Goal: Information Seeking & Learning: Learn about a topic

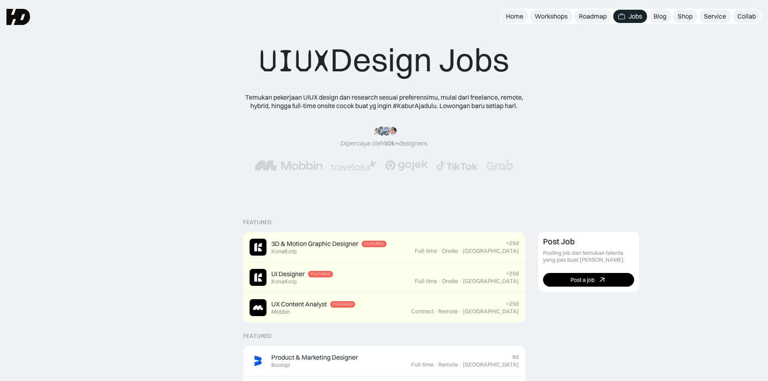
click at [348, 110] on div "“Siang tim HD, mau ngasih kabar kalo mulai minggu depan udah landing my first j…" at bounding box center [383, 148] width 703 height 77
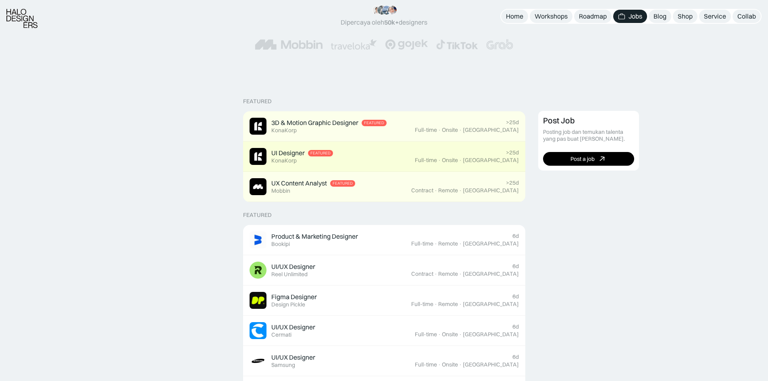
click at [359, 154] on div "UI Designer Featured KonaKorp" at bounding box center [331, 156] width 165 height 17
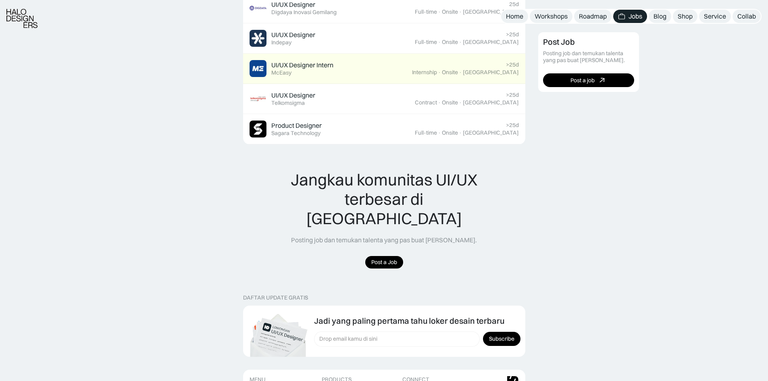
scroll to position [725, 0]
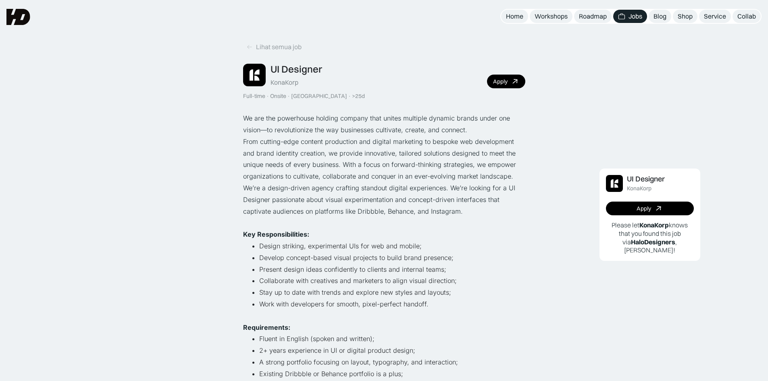
click at [358, 140] on p "From cutting-edge content production and digital marketing to bespoke web devel…" at bounding box center [384, 159] width 282 height 46
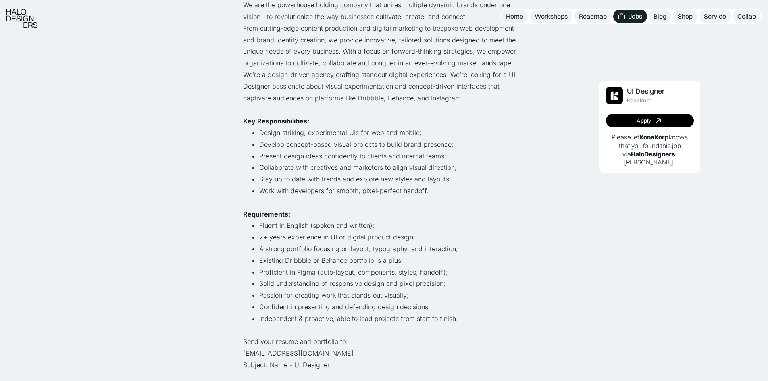
scroll to position [121, 0]
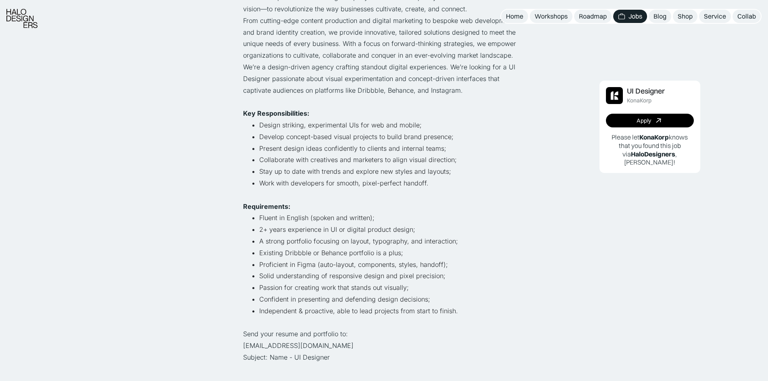
click at [463, 170] on li "Stay up to date with trends and explore new styles and layouts;" at bounding box center [392, 172] width 266 height 12
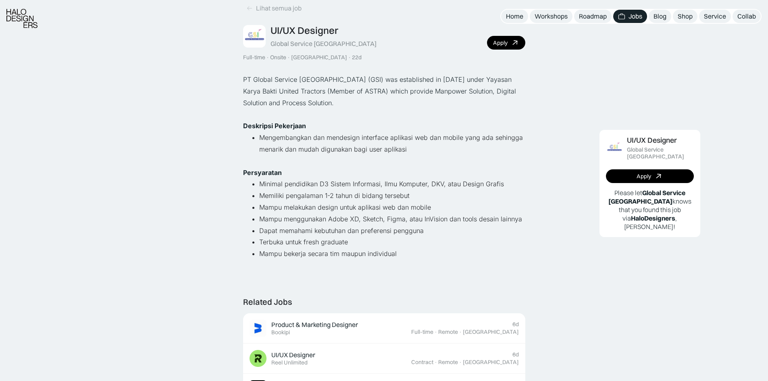
scroll to position [40, 0]
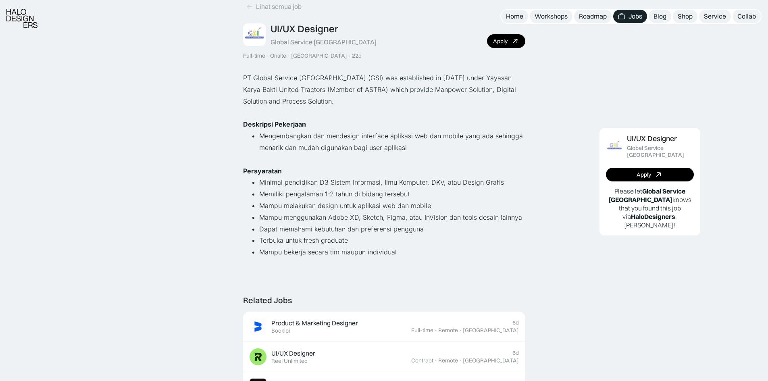
drag, startPoint x: 500, startPoint y: 191, endPoint x: 489, endPoint y: 186, distance: 11.5
click at [489, 186] on li "Minimal pendidikan D3 Sistem Informasi, Ilmu Komputer, DKV, atau Design Grafis" at bounding box center [392, 182] width 266 height 12
